Goal: Task Accomplishment & Management: Manage account settings

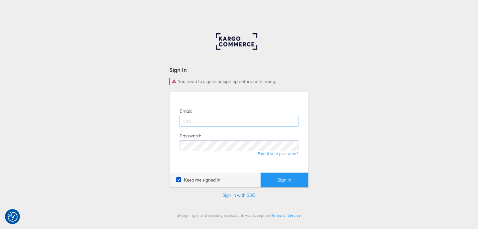
type input "lucy@papier.com"
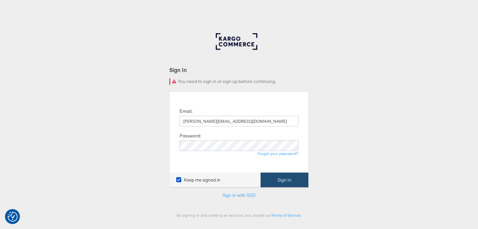
click at [275, 178] on button "Sign In" at bounding box center [284, 179] width 48 height 15
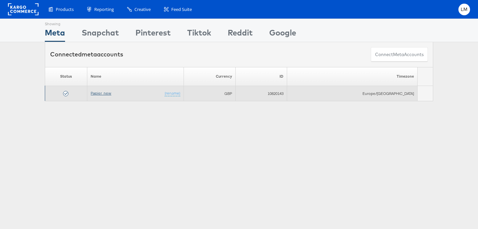
click at [111, 95] on link "Papier_new" at bounding box center [101, 93] width 21 height 5
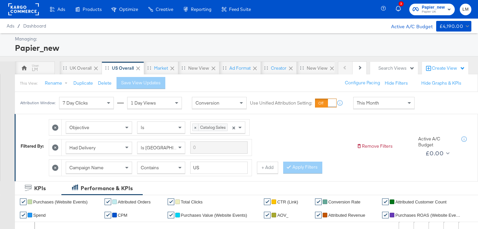
click at [56, 125] on icon at bounding box center [55, 127] width 6 height 6
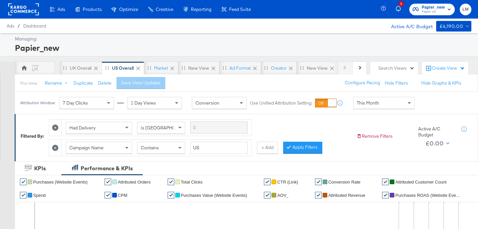
click at [55, 129] on icon at bounding box center [55, 127] width 6 height 6
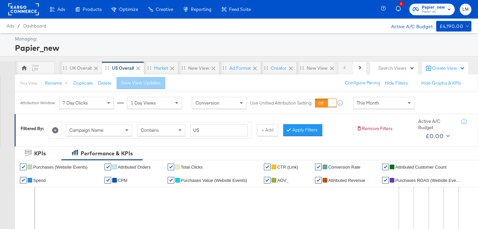
click at [55, 129] on icon at bounding box center [55, 130] width 6 height 6
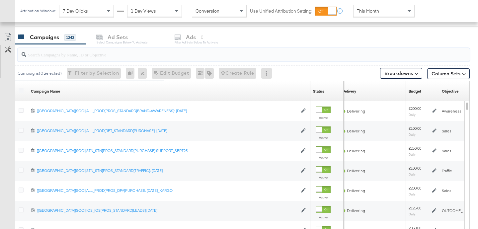
click at [66, 52] on input "search" at bounding box center [227, 51] width 403 height 13
paste input "[[GEOGRAPHIC_DATA][SOCI[STN_STN[PROS_STANDARD[PURCHASE]:HERO_SEPT25"
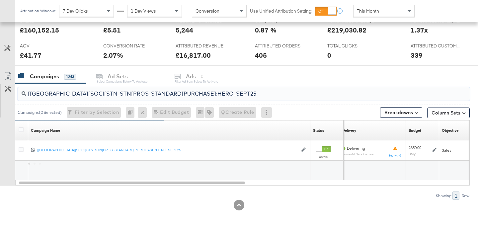
scroll to position [273, 0]
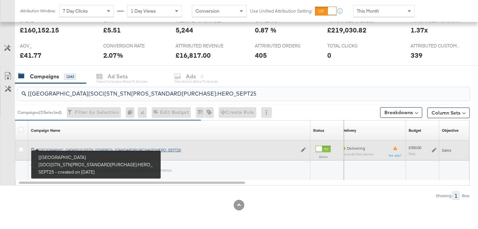
type input "[[GEOGRAPHIC_DATA][SOCI[STN_STN[PROS_STANDARD[PURCHASE]:HERO_SEPT25"
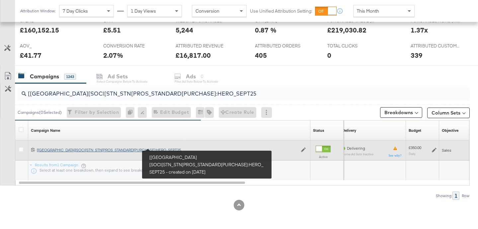
click at [56, 148] on div "[[GEOGRAPHIC_DATA][SOCI[STN_STN[PROS_STANDARD[PURCHASE]:HERO_SEPT25 [[GEOGRAPHI…" at bounding box center [167, 149] width 260 height 5
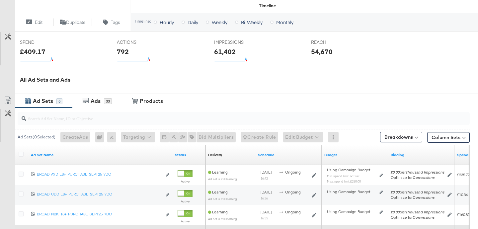
scroll to position [300, 0]
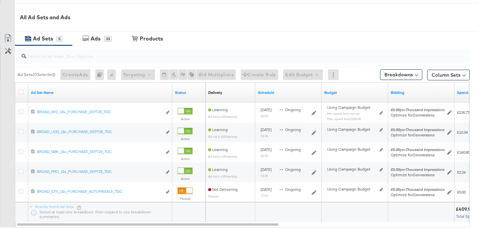
click at [89, 58] on input "search" at bounding box center [227, 53] width 403 height 13
paste input "[[GEOGRAPHIC_DATA][SOCI[ALL_PROD[PROS_DPA[PURCHASE: [DATE]_KARGO"
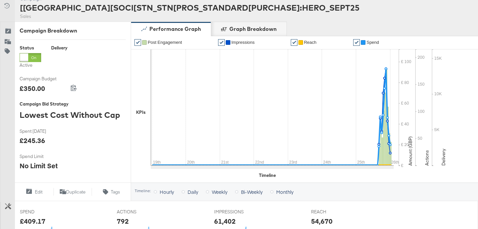
scroll to position [0, 0]
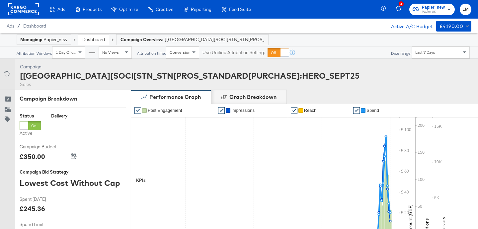
type input "[[GEOGRAPHIC_DATA][SOCI[ALL_PROD[PROS_DPA[PURCHASE: [DATE]_KARGO"
click at [131, 39] on strong "Campaign Overview:" at bounding box center [141, 39] width 43 height 5
click at [93, 39] on link "Dashboard" at bounding box center [93, 39] width 23 height 6
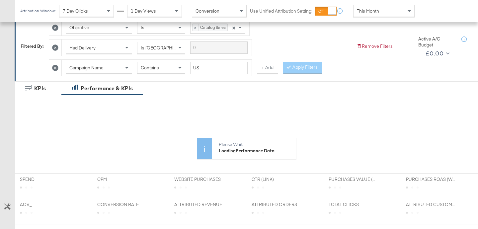
scroll to position [90, 0]
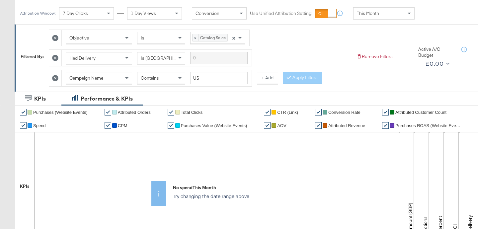
drag, startPoint x: 57, startPoint y: 78, endPoint x: 57, endPoint y: 70, distance: 8.3
click at [57, 77] on icon at bounding box center [55, 78] width 6 height 6
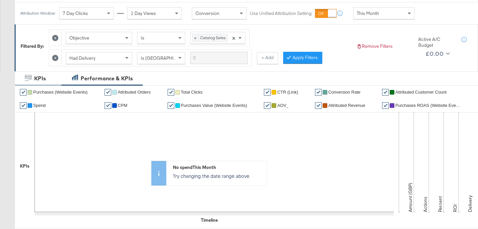
click at [56, 61] on icon at bounding box center [55, 58] width 6 height 6
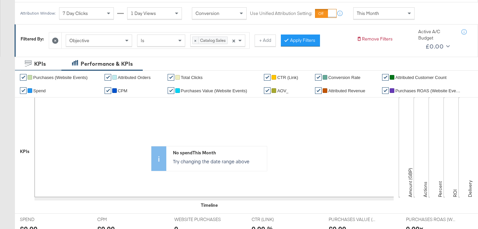
click at [57, 42] on icon at bounding box center [55, 40] width 6 height 6
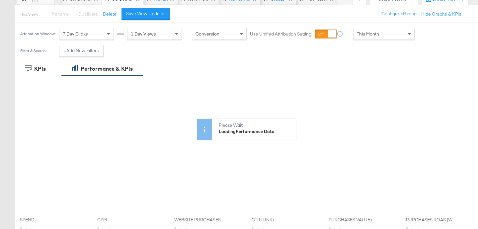
scroll to position [70, 0]
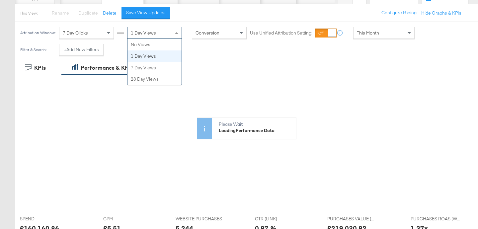
click at [167, 37] on div "1 Day Views" at bounding box center [154, 32] width 54 height 11
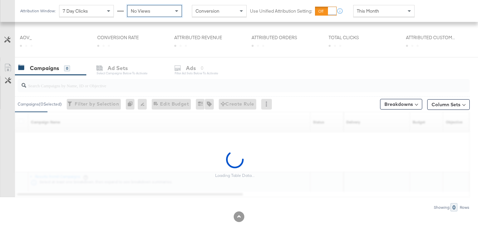
scroll to position [280, 0]
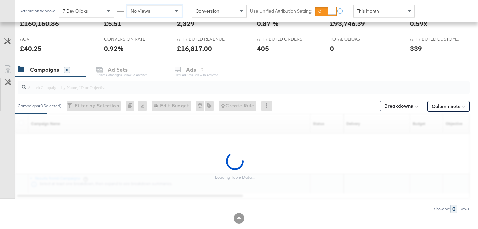
click at [78, 86] on input "search" at bounding box center [227, 84] width 403 height 13
paste input "[[GEOGRAPHIC_DATA][SOCI[ALL_PROD[PROS_DPA[PURCHASE: [DATE]_KARGO"
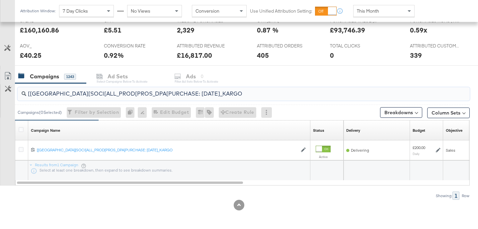
scroll to position [273, 0]
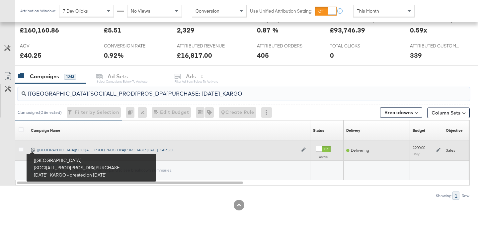
type input "[[GEOGRAPHIC_DATA][SOCI[ALL_PROD[PROS_DPA[PURCHASE: [DATE]_KARGO"
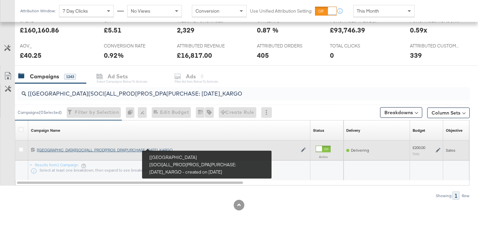
click at [51, 151] on div "[UK[SOCI[ALL_PROD[PROS_DPA[PURCHASE: [DATE]_KARGO [[GEOGRAPHIC_DATA][SOCI[ALL_P…" at bounding box center [167, 149] width 260 height 5
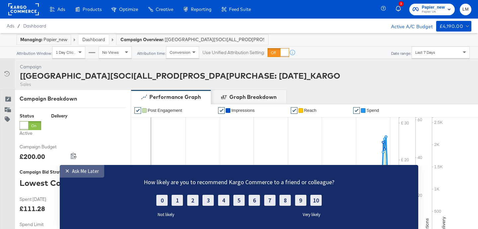
click at [77, 168] on div "Ask Me Later" at bounding box center [85, 171] width 27 height 6
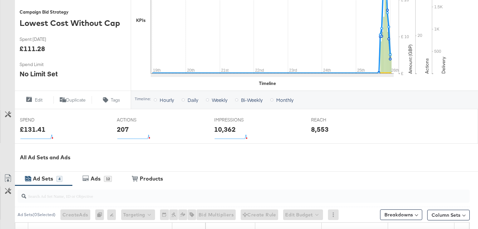
scroll to position [306, 0]
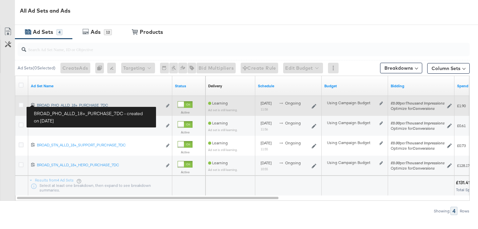
click at [51, 104] on div "BROAD_PHO_ALLD_18+_PURCHASE_7DC BROAD_PHO_ALLD_18+_PURCHASE_7DC" at bounding box center [99, 104] width 125 height 5
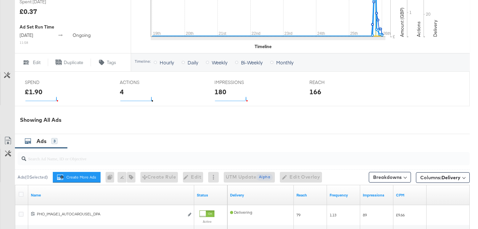
scroll to position [346, 0]
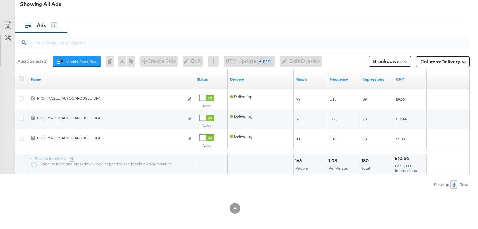
click at [21, 80] on icon at bounding box center [21, 78] width 5 height 5
click at [0, 0] on input "checkbox" at bounding box center [0, 0] width 0 height 0
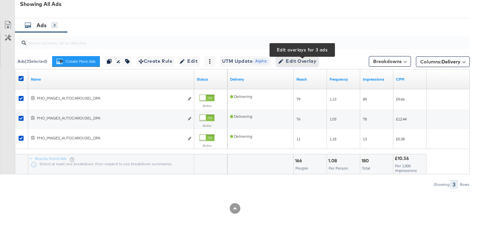
click at [304, 61] on span "Edit Overlay Edit overlays for 3 ads" at bounding box center [297, 61] width 38 height 8
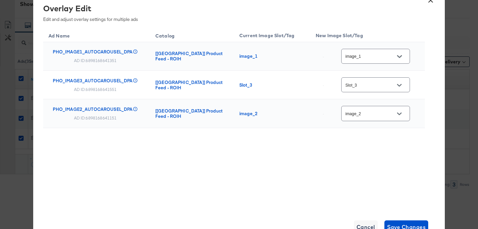
click at [373, 88] on input "Slot_3" at bounding box center [370, 85] width 52 height 8
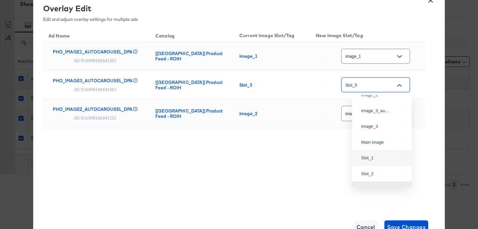
scroll to position [0, 0]
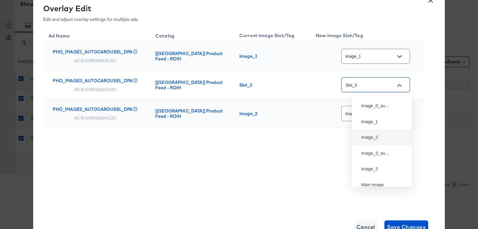
click at [371, 142] on div "image_2" at bounding box center [381, 137] width 49 height 12
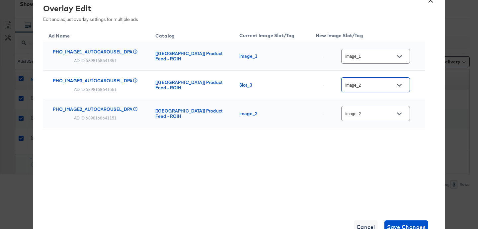
click at [376, 84] on input "image_2" at bounding box center [370, 85] width 52 height 8
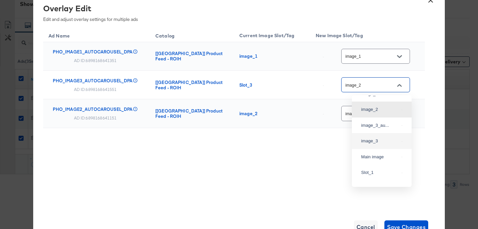
scroll to position [78, 0]
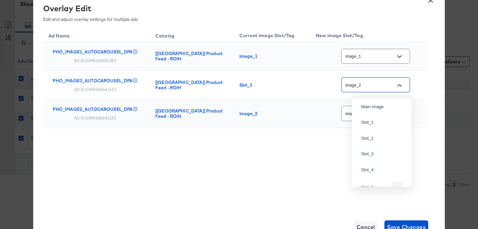
click at [374, 97] on div "image_3" at bounding box center [381, 91] width 49 height 12
type input "image_3"
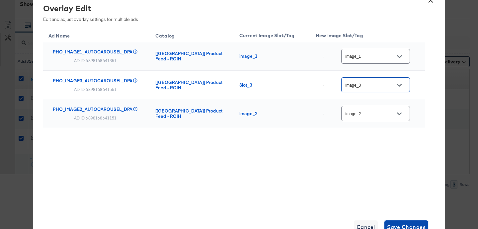
click at [399, 225] on span "Save Changes" at bounding box center [406, 226] width 39 height 9
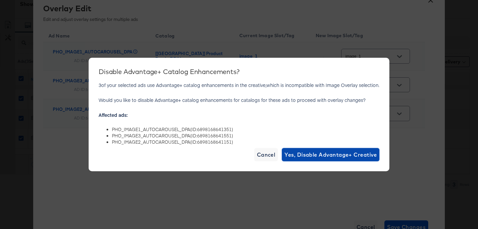
click at [329, 155] on span "Yes, Disable Advantage+ Creative" at bounding box center [330, 154] width 92 height 9
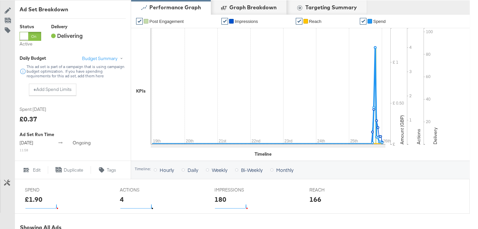
scroll to position [0, 0]
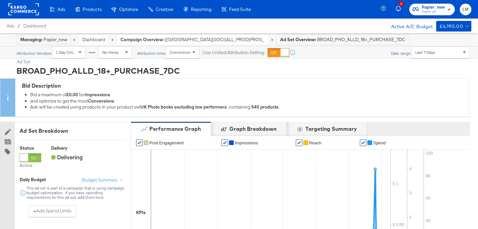
click at [226, 38] on span "[[GEOGRAPHIC_DATA][SOCI[ALL_PROD[PROS_DPA[PURCHASE: [DATE]_KARGO" at bounding box center [214, 39] width 99 height 6
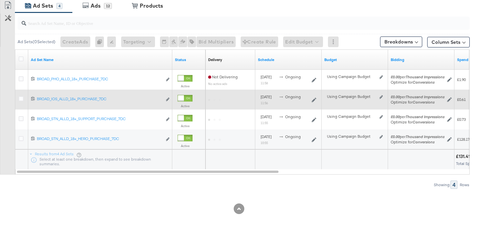
scroll to position [333, 0]
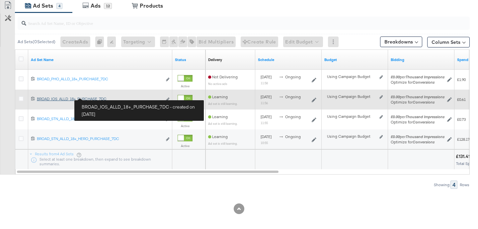
click at [65, 99] on div "BROAD_IOS_ALLD_18+_PURCHASE_7DC BROAD_IOS_ALLD_18+_PURCHASE_7DC" at bounding box center [99, 98] width 125 height 5
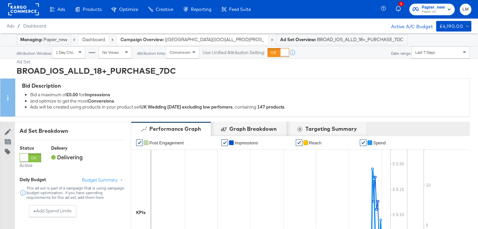
scroll to position [347, 0]
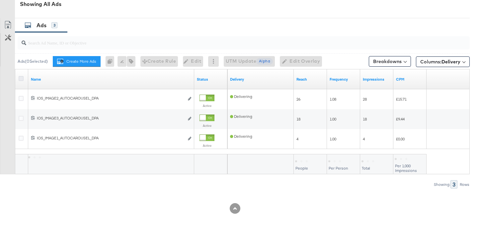
click at [22, 80] on icon at bounding box center [21, 78] width 5 height 5
click at [0, 0] on input "checkbox" at bounding box center [0, 0] width 0 height 0
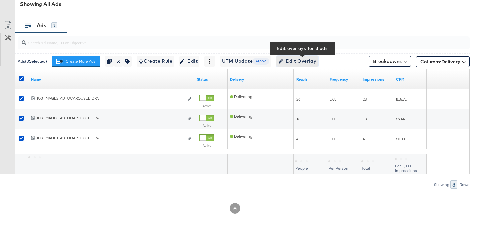
click at [296, 64] on span "Edit Overlay Edit overlays for 3 ads" at bounding box center [297, 61] width 38 height 8
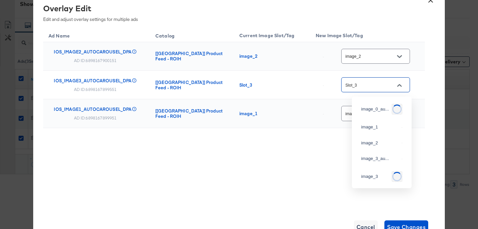
click at [364, 83] on input "Slot_3" at bounding box center [370, 85] width 52 height 8
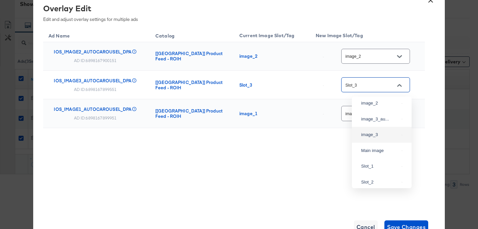
scroll to position [36, 0]
click at [377, 138] on div "image_3" at bounding box center [380, 134] width 38 height 7
type input "image_3"
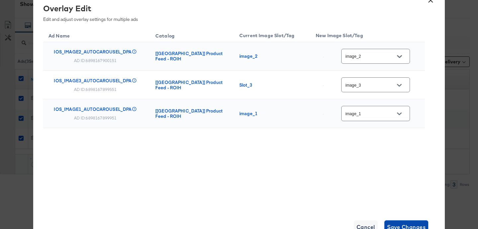
click at [404, 221] on button "Save Changes" at bounding box center [406, 226] width 44 height 13
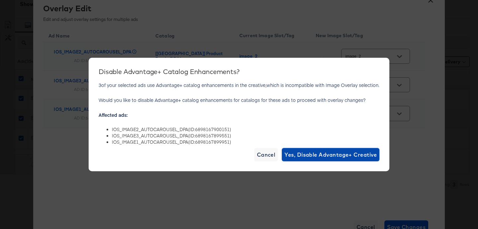
click at [350, 154] on span "Yes, Disable Advantage+ Creative" at bounding box center [330, 154] width 92 height 9
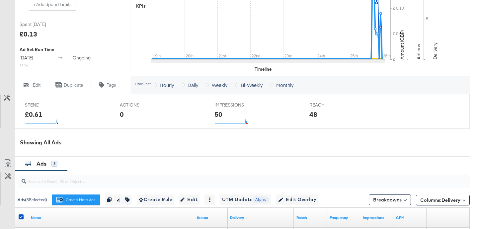
scroll to position [0, 0]
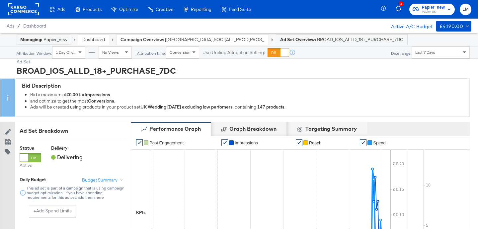
click at [215, 39] on span "[[GEOGRAPHIC_DATA][SOCI[ALL_PROD[PROS_DPA[PURCHASE: [DATE]_KARGO" at bounding box center [214, 39] width 99 height 6
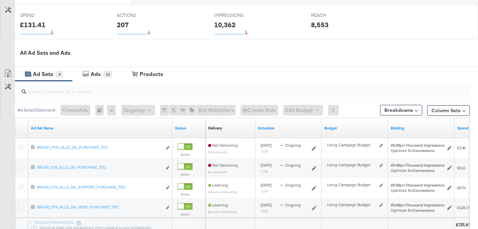
scroll to position [310, 0]
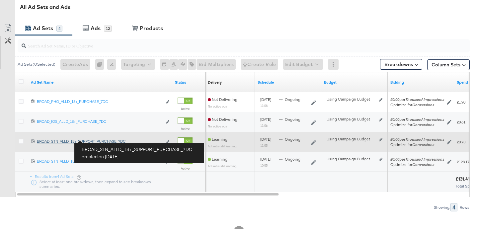
click at [75, 140] on div "BROAD_STN_ALLD_18+_SUPPORT_PURCHASE_7DC BROAD_STN_ALLD_18+_SUPPORT_PURCHASE_7DC" at bounding box center [99, 141] width 125 height 5
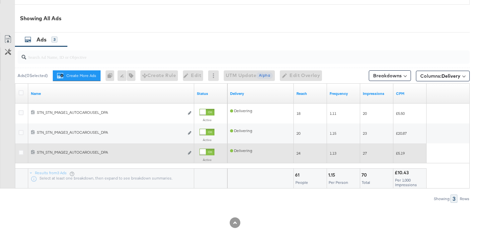
scroll to position [347, 0]
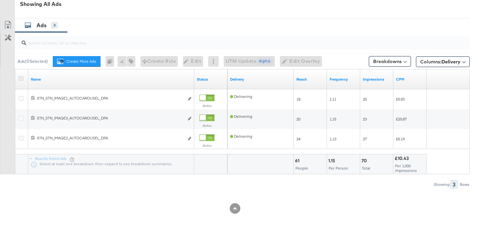
click at [21, 79] on icon at bounding box center [21, 78] width 5 height 5
click at [0, 0] on input "checkbox" at bounding box center [0, 0] width 0 height 0
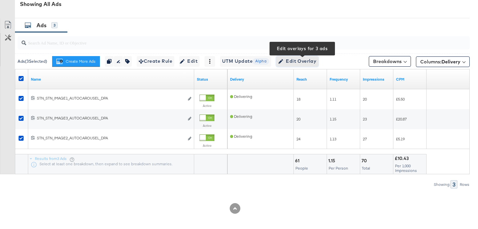
click at [310, 64] on span "Edit Overlay Edit overlays for 3 ads" at bounding box center [297, 61] width 38 height 8
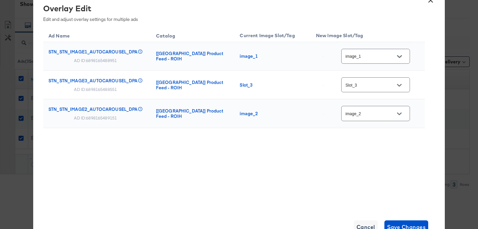
click at [367, 86] on input "Slot_3" at bounding box center [370, 85] width 52 height 8
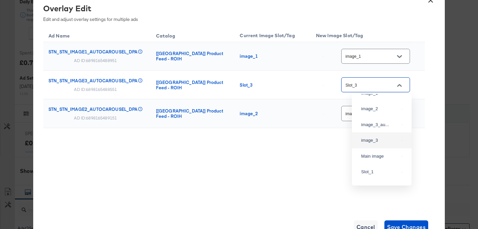
scroll to position [28, 0]
click at [367, 143] on div "image_3" at bounding box center [380, 140] width 38 height 7
type input "image_3"
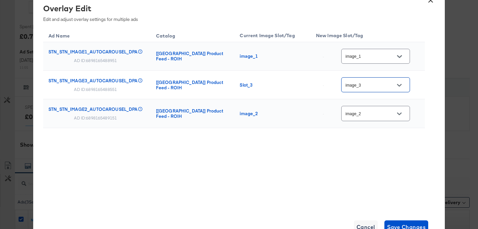
scroll to position [215, 0]
click at [405, 222] on span "Save Changes" at bounding box center [406, 226] width 39 height 9
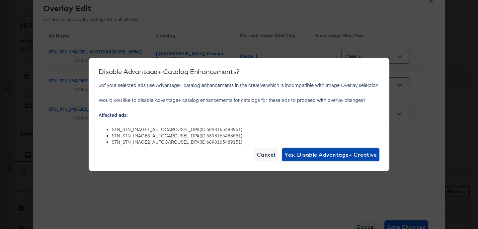
click at [354, 156] on span "Yes, Disable Advantage+ Creative" at bounding box center [330, 154] width 92 height 9
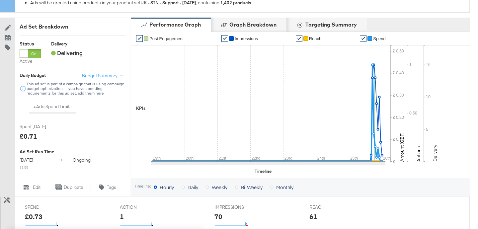
scroll to position [0, 0]
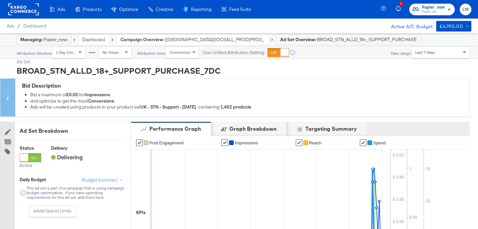
click at [222, 39] on span "[[GEOGRAPHIC_DATA][SOCI[ALL_PROD[PROS_DPA[PURCHASE: [DATE]_KARGO" at bounding box center [214, 39] width 99 height 6
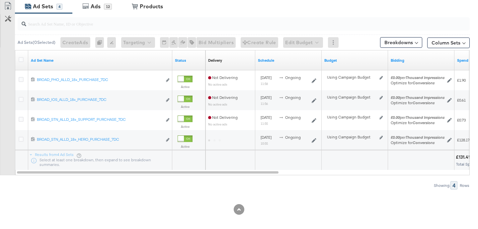
scroll to position [333, 0]
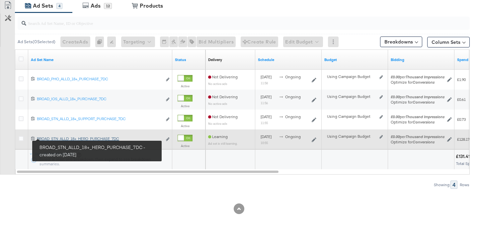
click at [57, 138] on div "BROAD_STN_ALLD_18+_HERO_PURCHASE_7DC BROAD_STN_ALLD_18+_HERO_PURCHASE_7DC" at bounding box center [99, 138] width 125 height 5
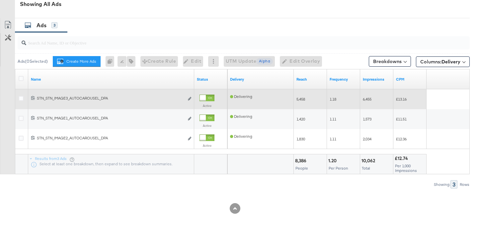
scroll to position [347, 0]
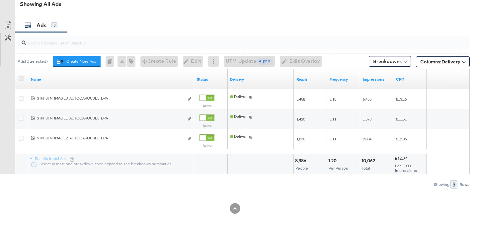
click at [22, 78] on icon at bounding box center [21, 78] width 5 height 5
click at [0, 0] on input "checkbox" at bounding box center [0, 0] width 0 height 0
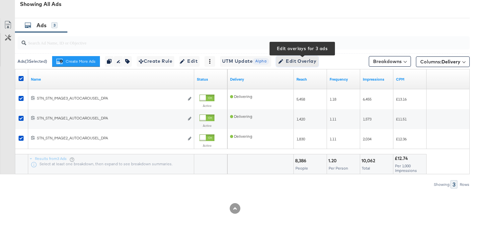
click at [302, 62] on span "Edit Overlay Edit overlays for 3 ads" at bounding box center [297, 61] width 38 height 8
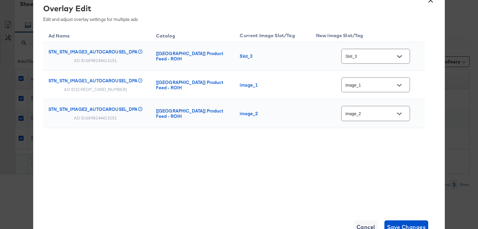
click at [385, 57] on input "Slot_3" at bounding box center [370, 57] width 52 height 8
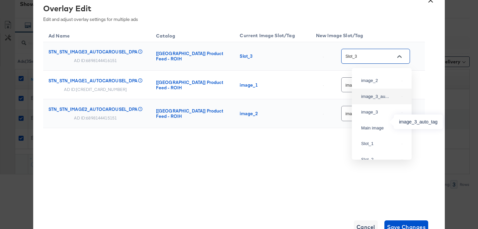
scroll to position [37, 0]
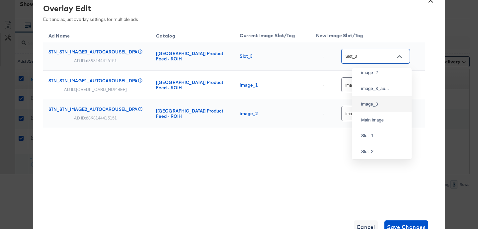
click at [386, 110] on div "image_3" at bounding box center [381, 104] width 49 height 12
type input "image_3"
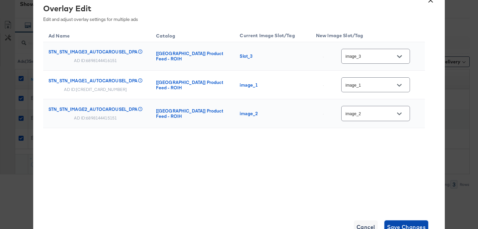
click at [411, 224] on span "Save Changes" at bounding box center [406, 226] width 39 height 9
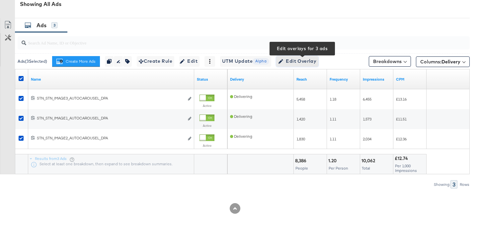
click at [304, 59] on span "Edit Overlay Edit overlays for 3 ads" at bounding box center [297, 61] width 38 height 8
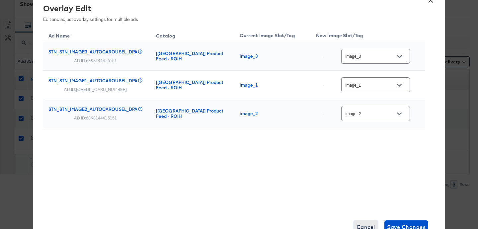
click at [363, 225] on span "Cancel" at bounding box center [365, 226] width 19 height 9
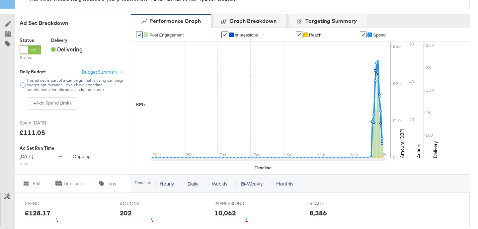
scroll to position [0, 0]
